Goal: Use online tool/utility: Utilize a website feature to perform a specific function

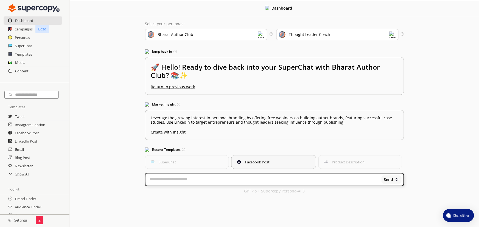
click at [252, 161] on button "Facebook Post" at bounding box center [273, 162] width 85 height 14
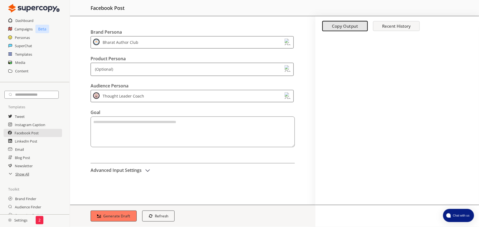
click at [193, 60] on div "(Optional)" at bounding box center [191, 64] width 203 height 13
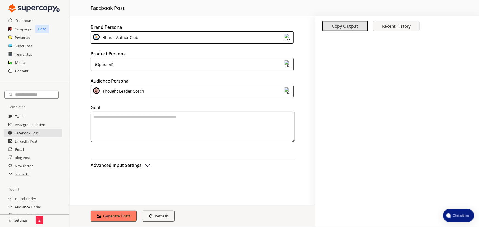
click at [82, 69] on div "Brand Persona Bharat Author Club Product Persona (Optional) Audience Persona Th…" at bounding box center [192, 110] width 245 height 189
click at [149, 92] on div "Thought Leader Coach" at bounding box center [191, 91] width 203 height 12
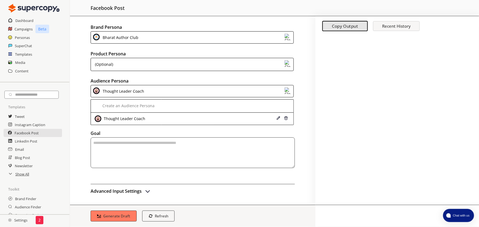
click at [78, 98] on div "Brand Persona Bharat Author Club Product Persona (Optional) Audience Persona Th…" at bounding box center [192, 110] width 245 height 189
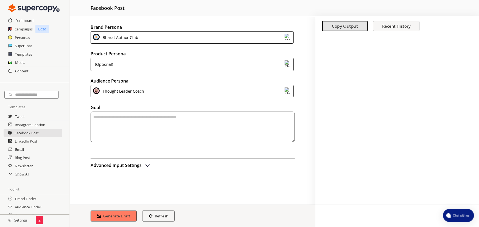
click at [152, 122] on textarea "textarea-textarea" at bounding box center [192, 127] width 204 height 31
click at [26, 19] on h2 "Dashboard" at bounding box center [24, 20] width 18 height 8
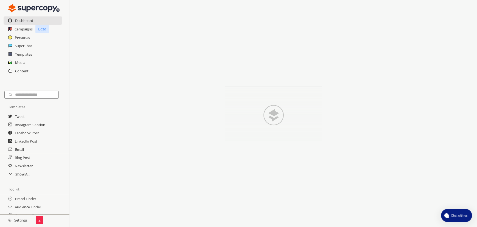
click at [26, 175] on h2 "Show All" at bounding box center [22, 174] width 14 height 8
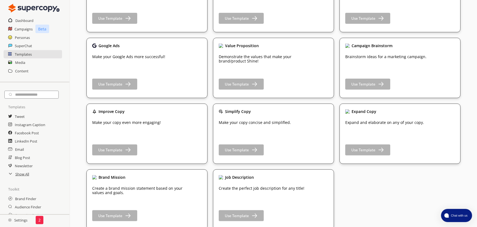
scroll to position [807, 0]
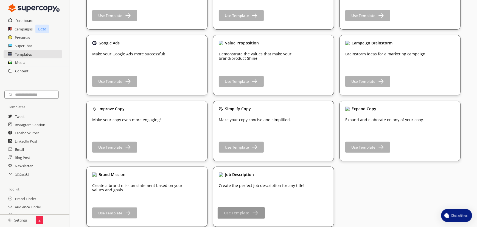
click at [245, 212] on b "Use Template" at bounding box center [236, 213] width 25 height 5
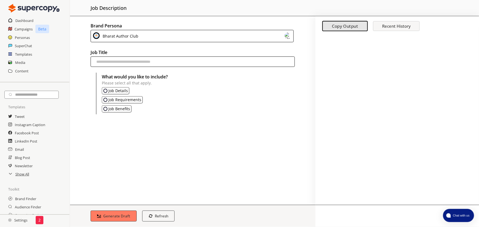
click at [157, 63] on input "text" at bounding box center [192, 61] width 204 height 10
click at [104, 89] on img "Job Details" at bounding box center [105, 91] width 4 height 4
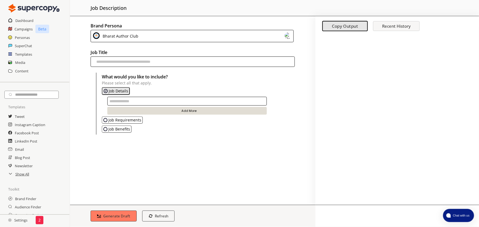
click at [106, 121] on img "Job Requirements" at bounding box center [105, 120] width 4 height 4
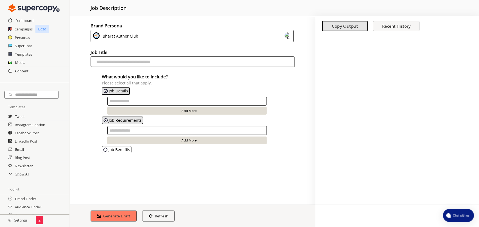
click at [104, 150] on img "Job Benefits" at bounding box center [105, 150] width 4 height 4
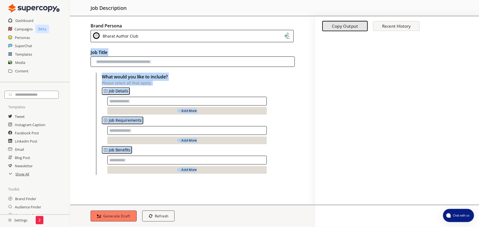
drag, startPoint x: 87, startPoint y: 52, endPoint x: 207, endPoint y: 172, distance: 169.9
click at [208, 173] on div "Brand Persona Bharat Author Club Job Title What would you like to include? Plea…" at bounding box center [192, 110] width 245 height 189
copy div "Job Title What would you like to include? Please select all that apply. Job Det…"
